Goal: Transaction & Acquisition: Download file/media

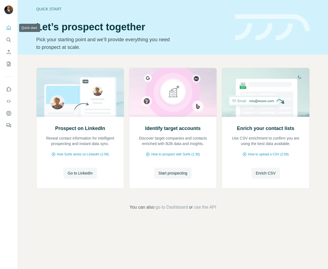
click at [7, 27] on icon "Quick start" at bounding box center [8, 27] width 5 height 5
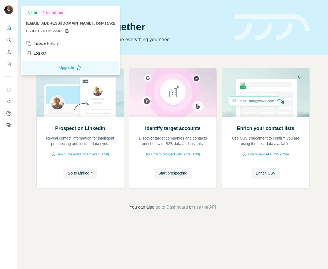
click at [11, 10] on img at bounding box center [8, 9] width 9 height 9
click at [9, 38] on icon "Search" at bounding box center [8, 39] width 5 height 5
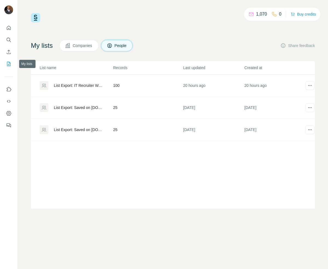
click at [8, 62] on icon "My lists" at bounding box center [8, 63] width 5 height 5
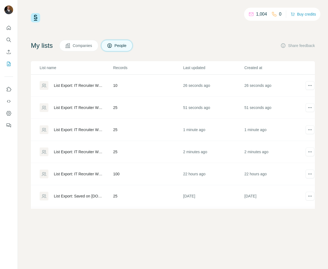
scroll to position [0, 12]
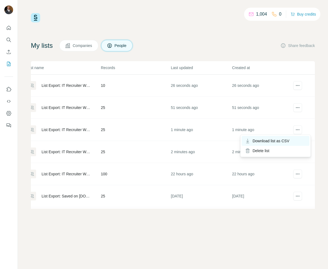
click at [287, 140] on span "Download list as CSV" at bounding box center [271, 140] width 37 height 5
click at [304, 151] on td at bounding box center [304, 152] width 22 height 22
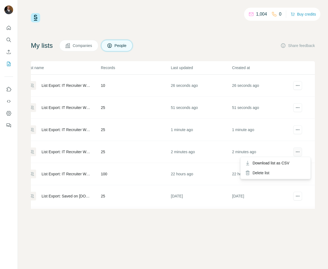
click at [300, 151] on icon "actions" at bounding box center [297, 151] width 5 height 5
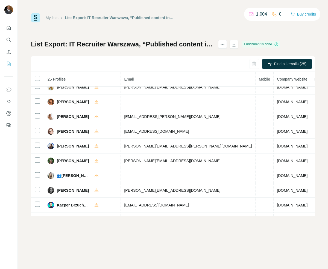
scroll to position [0, 190]
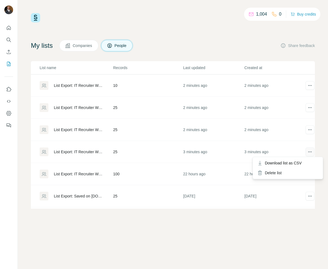
click at [312, 152] on icon "actions" at bounding box center [309, 151] width 5 height 5
click at [300, 163] on span "Download list as CSV" at bounding box center [283, 162] width 37 height 5
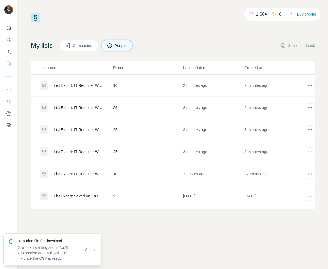
scroll to position [0, 12]
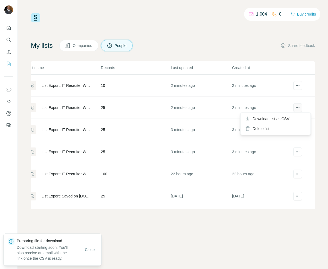
click at [298, 108] on icon "actions" at bounding box center [297, 107] width 5 height 5
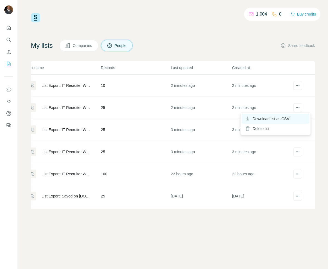
click at [283, 118] on span "Download list as CSV" at bounding box center [271, 118] width 37 height 5
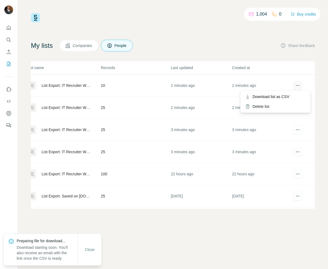
click at [298, 84] on icon "actions" at bounding box center [297, 85] width 5 height 5
click at [283, 99] on span "Download list as CSV" at bounding box center [271, 96] width 37 height 5
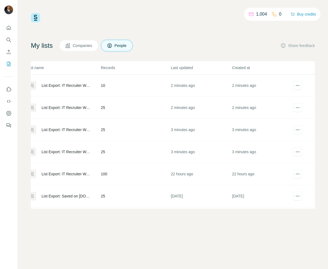
scroll to position [0, 0]
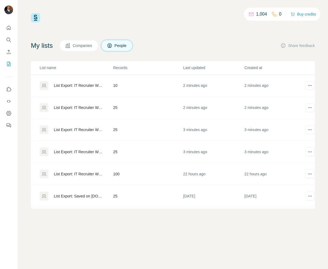
click at [85, 152] on div "List Export: IT Recruiter Warszawa, “Published content in the last 30 days” - […" at bounding box center [79, 151] width 50 height 5
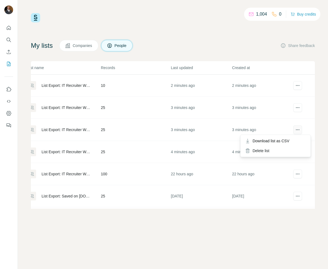
click at [295, 130] on icon "actions" at bounding box center [297, 129] width 5 height 5
click at [281, 141] on span "Download list as CSV" at bounding box center [271, 140] width 37 height 5
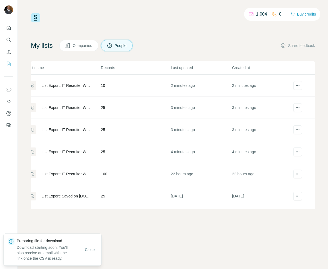
click at [312, 118] on td at bounding box center [304, 108] width 22 height 22
click at [298, 109] on icon "actions" at bounding box center [297, 107] width 5 height 5
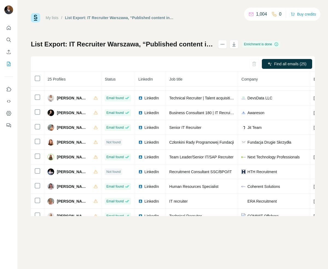
scroll to position [138, 0]
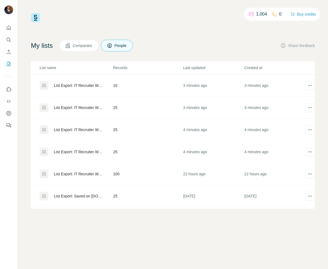
scroll to position [0, 12]
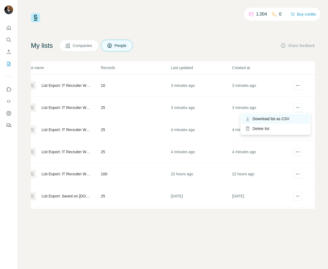
click at [281, 118] on span "Download list as CSV" at bounding box center [271, 118] width 37 height 5
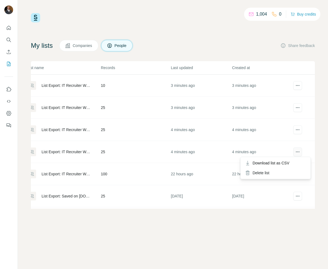
click at [298, 152] on icon "actions" at bounding box center [297, 151] width 5 height 5
click at [284, 163] on span "Download list as CSV" at bounding box center [271, 162] width 37 height 5
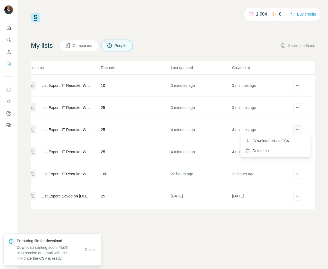
click at [300, 131] on icon "actions" at bounding box center [297, 129] width 5 height 5
click at [289, 139] on span "Download list as CSV" at bounding box center [271, 140] width 37 height 5
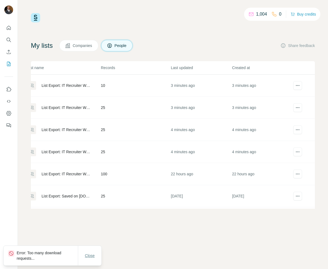
click at [93, 260] on div "Close" at bounding box center [89, 255] width 23 height 11
click at [93, 258] on span "Close" at bounding box center [90, 255] width 10 height 5
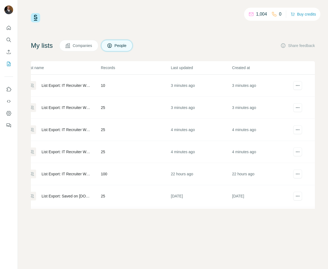
scroll to position [6, 0]
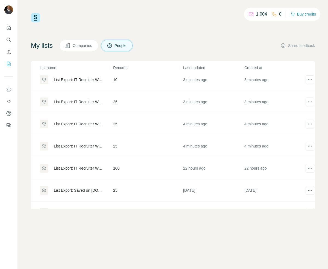
click at [88, 145] on div "List Export: IT Recruiter Warszawa, “Published content in the last 30 days” - […" at bounding box center [79, 145] width 50 height 5
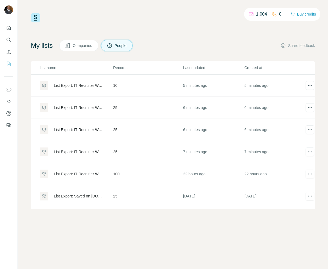
click at [79, 130] on div "List Export: IT Recruiter Warszawa, “Published content in the last 30 days” - […" at bounding box center [79, 129] width 50 height 5
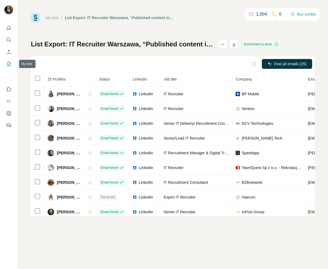
click at [8, 65] on icon "My lists" at bounding box center [8, 63] width 5 height 5
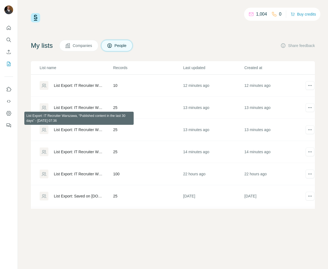
click at [79, 130] on div "List Export: IT Recruiter Warszawa, “Published content in the last 30 days” - […" at bounding box center [79, 129] width 50 height 5
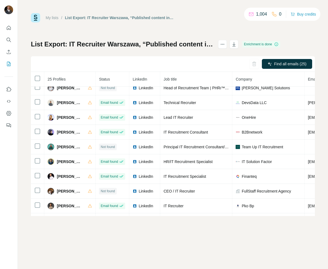
scroll to position [239, 0]
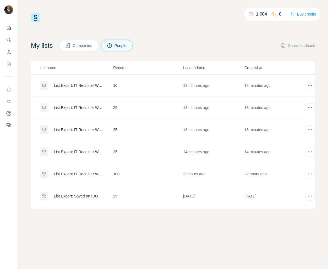
click at [80, 154] on div "List Export: IT Recruiter Warszawa, “Published content in the last 30 days” - […" at bounding box center [79, 151] width 50 height 5
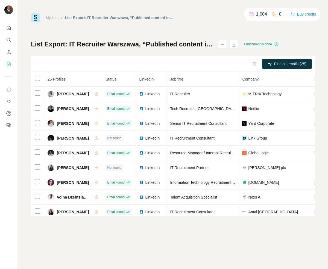
scroll to position [239, 0]
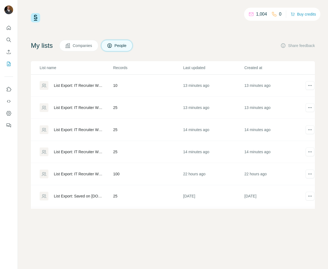
click at [87, 107] on div "List Export: IT Recruiter Warszawa, “Published content in the last 30 days” - […" at bounding box center [79, 107] width 50 height 5
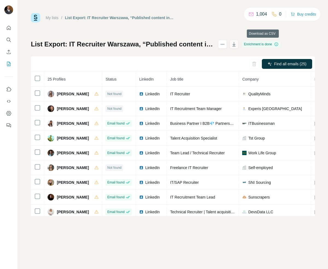
click at [237, 45] on icon "button" at bounding box center [233, 44] width 5 height 5
click at [7, 63] on icon "My lists" at bounding box center [9, 64] width 4 height 4
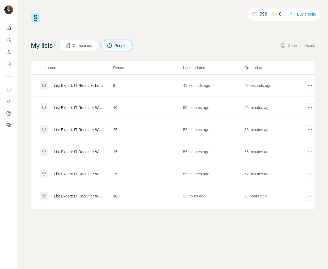
click at [68, 84] on div "List Export: IT Recruiter Lodz - [DATE] 08:31" at bounding box center [79, 85] width 50 height 5
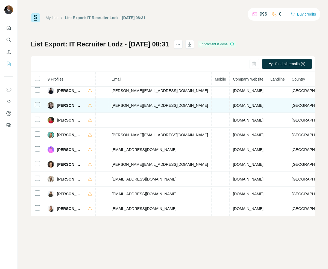
scroll to position [0, 196]
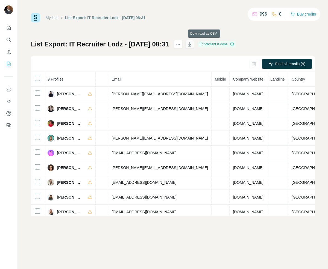
click at [192, 45] on icon "button" at bounding box center [189, 44] width 5 height 5
